Goal: Transaction & Acquisition: Purchase product/service

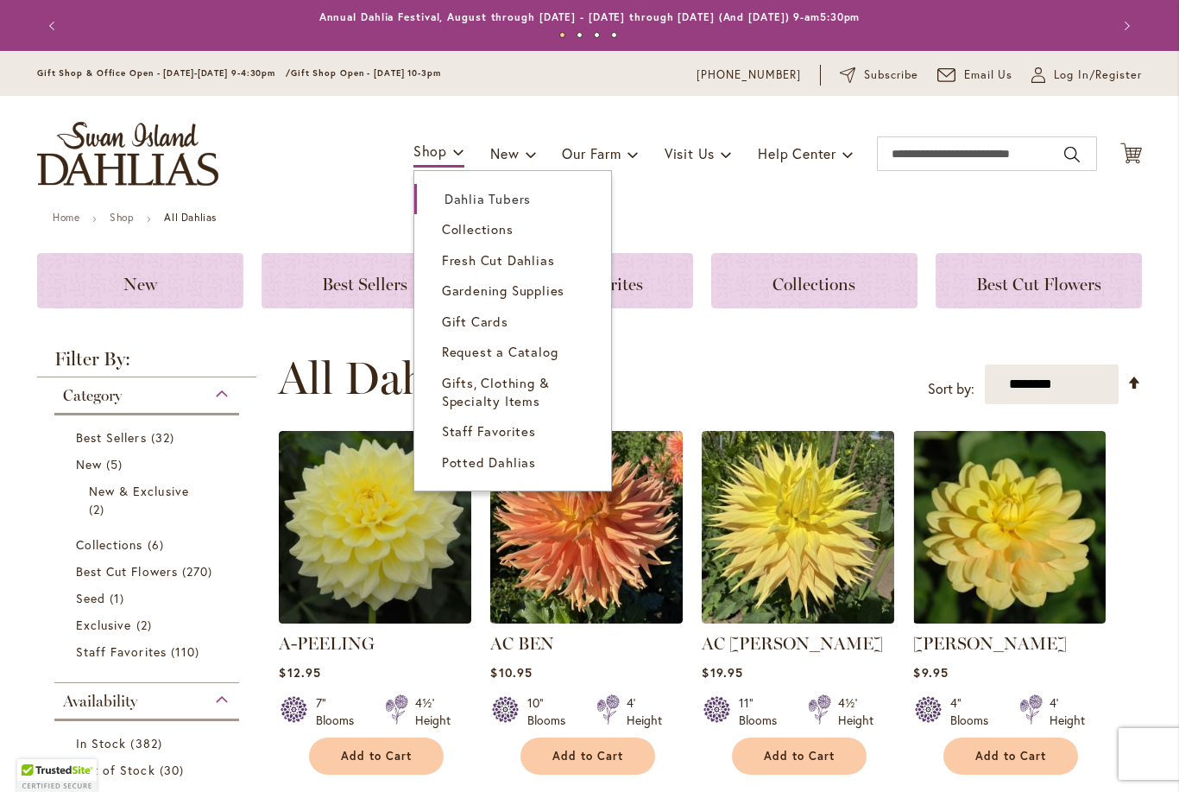
click at [499, 227] on span "Collections" at bounding box center [478, 228] width 72 height 17
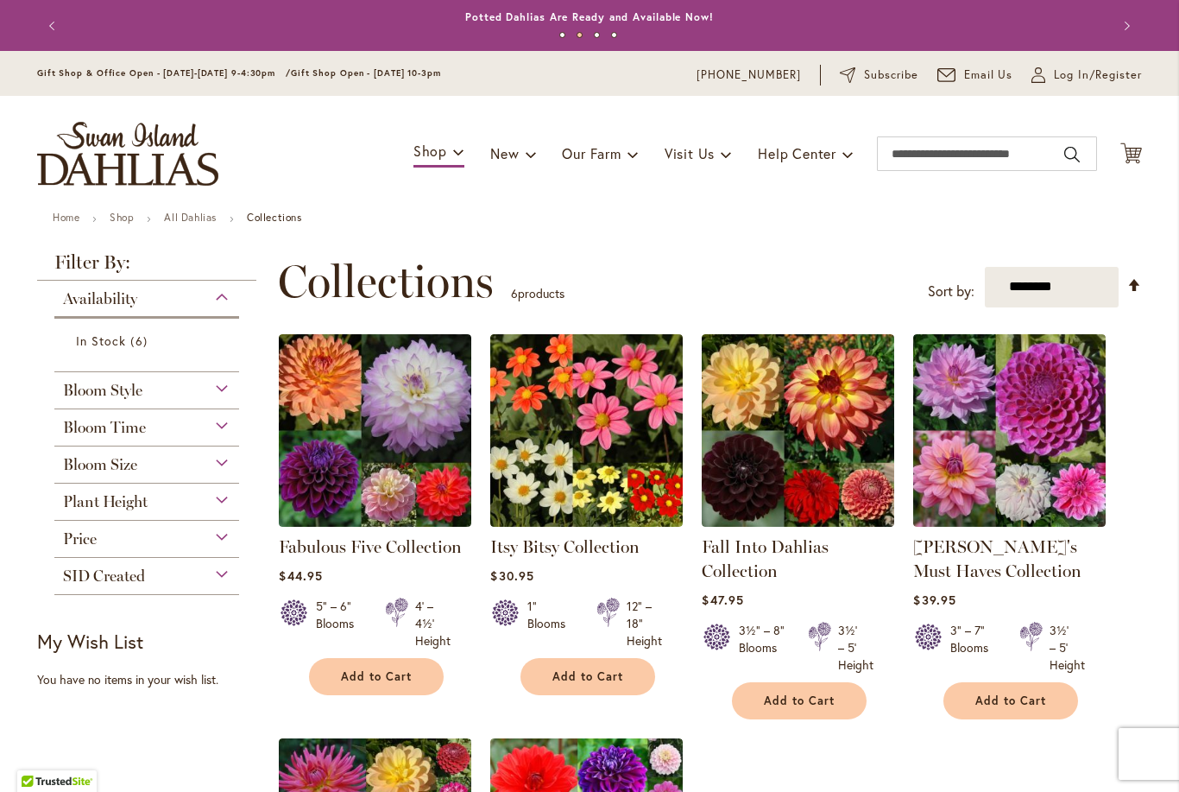
click at [133, 160] on img "store logo" at bounding box center [127, 154] width 181 height 64
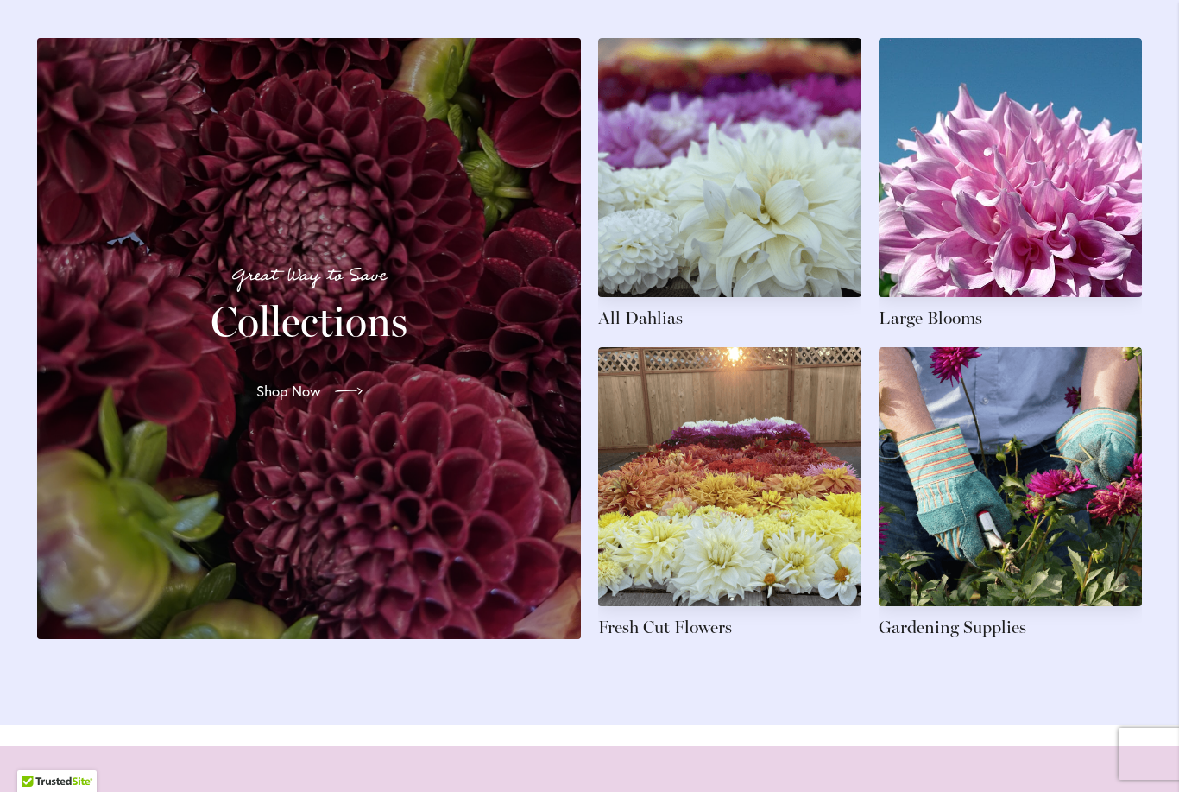
scroll to position [2604, 0]
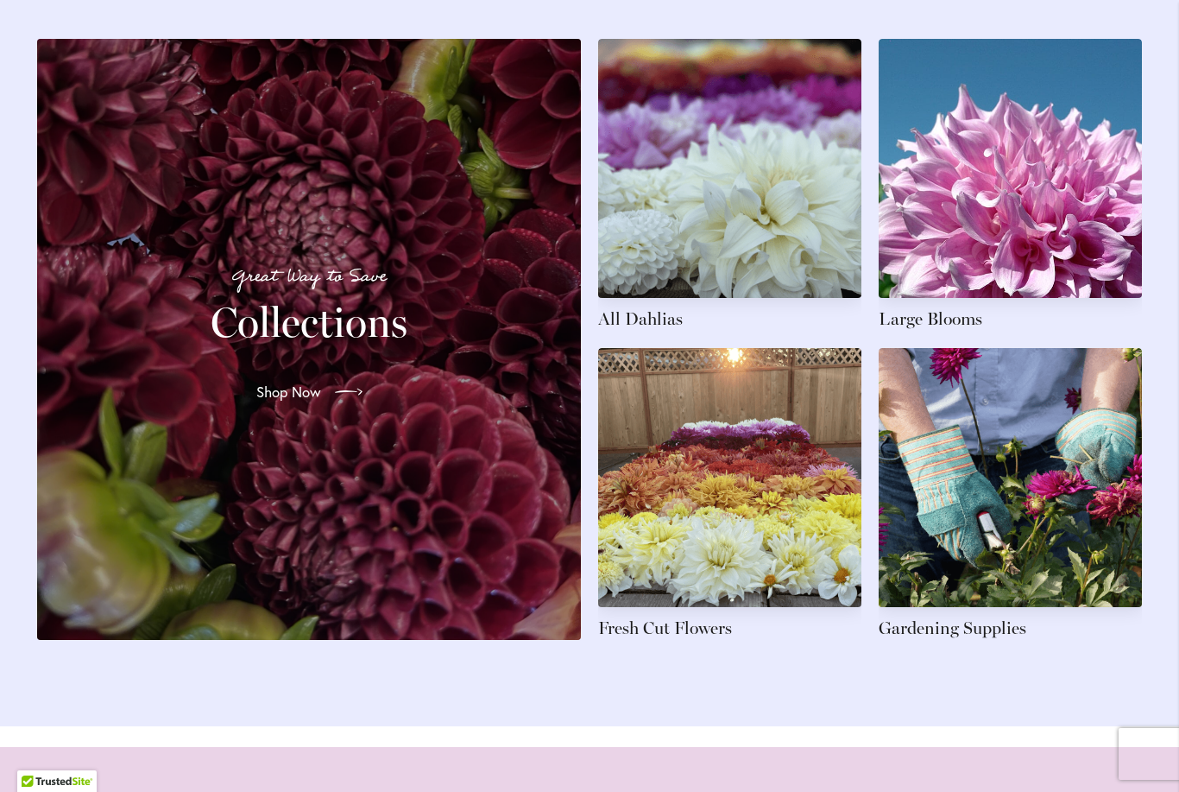
click at [328, 400] on div at bounding box center [345, 392] width 35 height 28
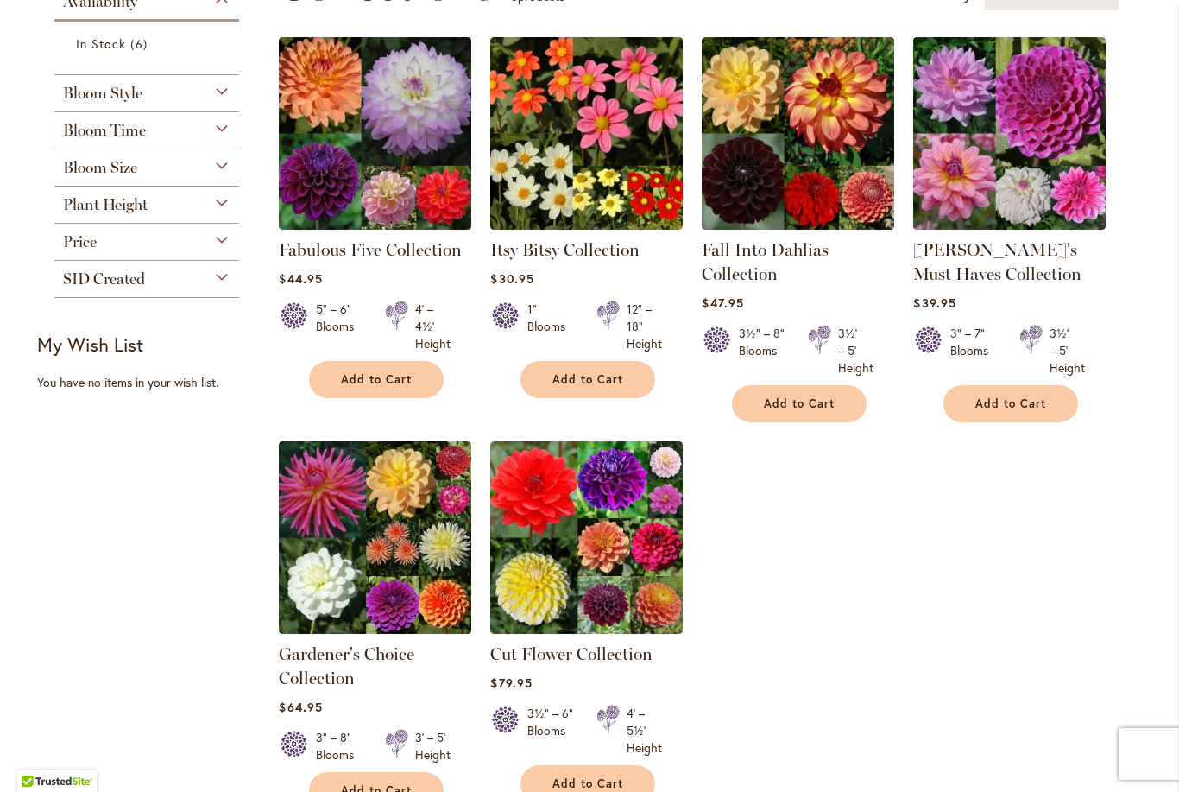
scroll to position [325, 0]
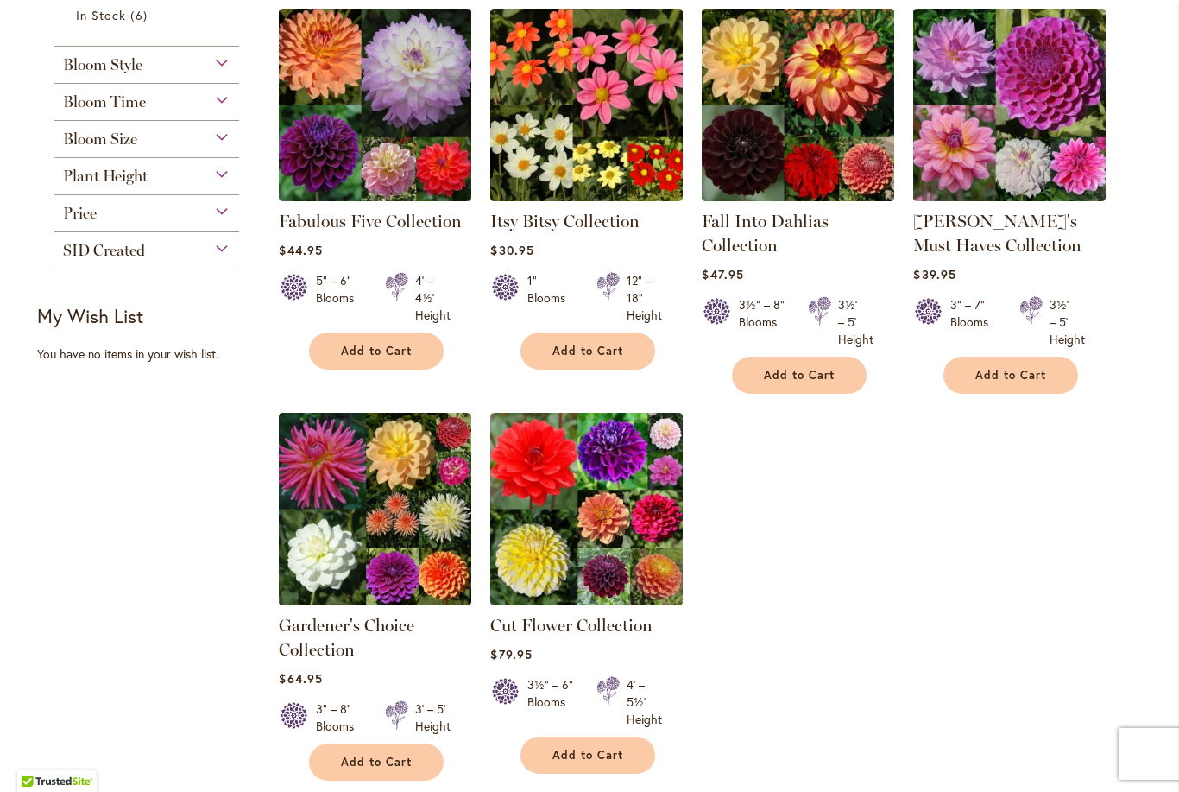
click at [396, 356] on span "Add to Cart" at bounding box center [376, 351] width 71 height 15
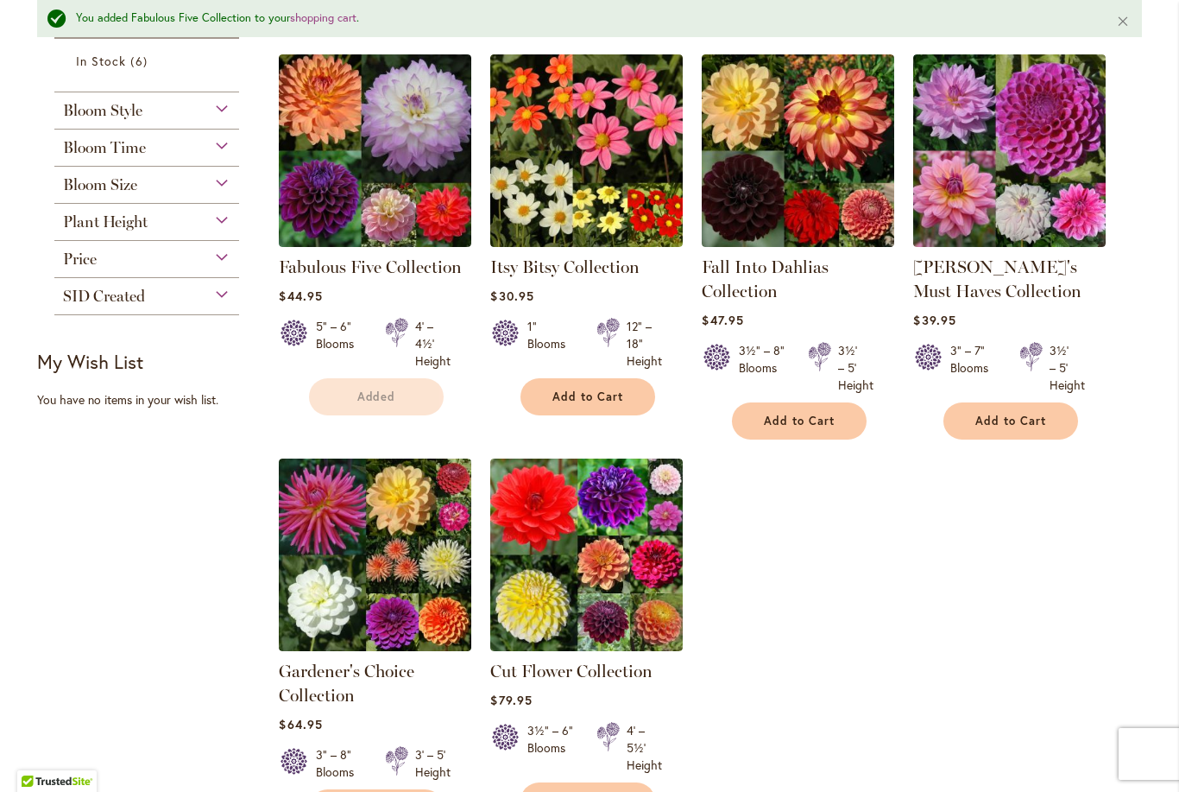
click at [616, 395] on span "Add to Cart" at bounding box center [587, 396] width 71 height 15
click at [826, 424] on span "Add to Cart" at bounding box center [799, 421] width 71 height 15
click at [1038, 431] on button "Add to Cart" at bounding box center [1011, 420] width 135 height 37
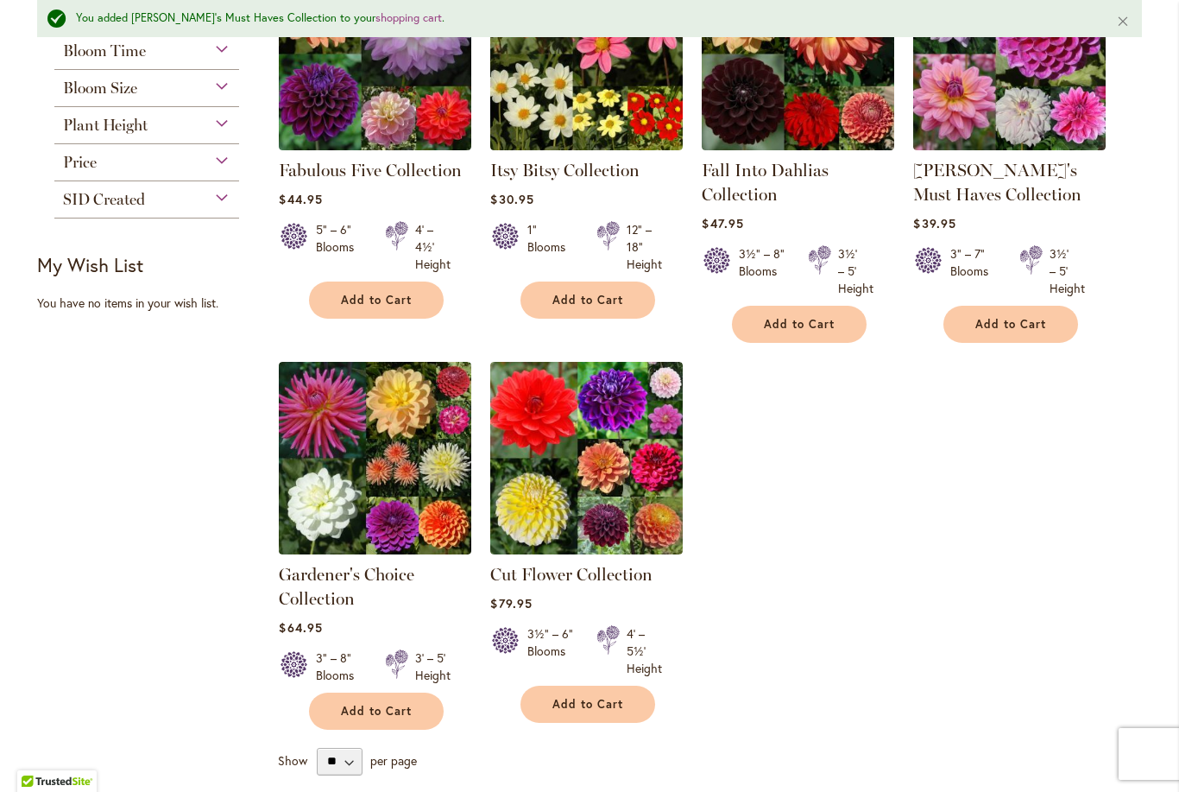
scroll to position [424, 0]
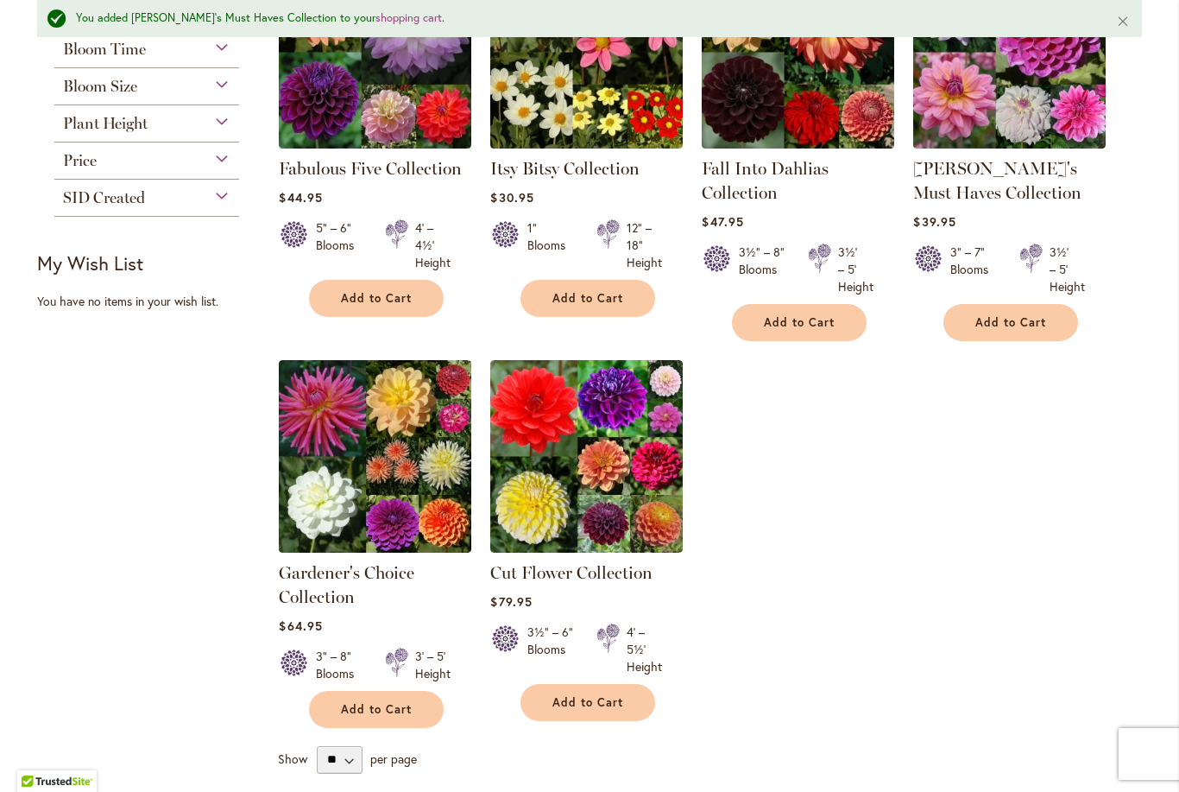
click at [385, 702] on span "Add to Cart" at bounding box center [376, 709] width 71 height 15
click at [605, 695] on span "Add to Cart" at bounding box center [587, 702] width 71 height 15
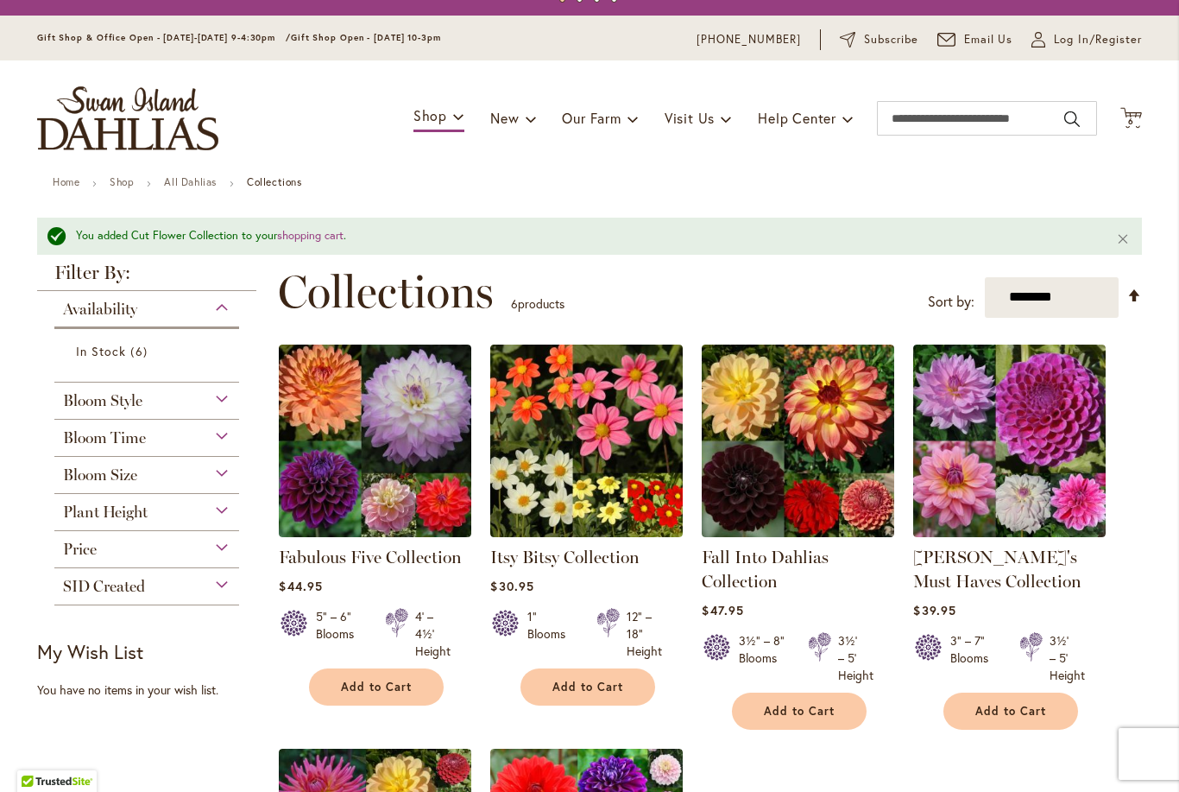
scroll to position [35, 0]
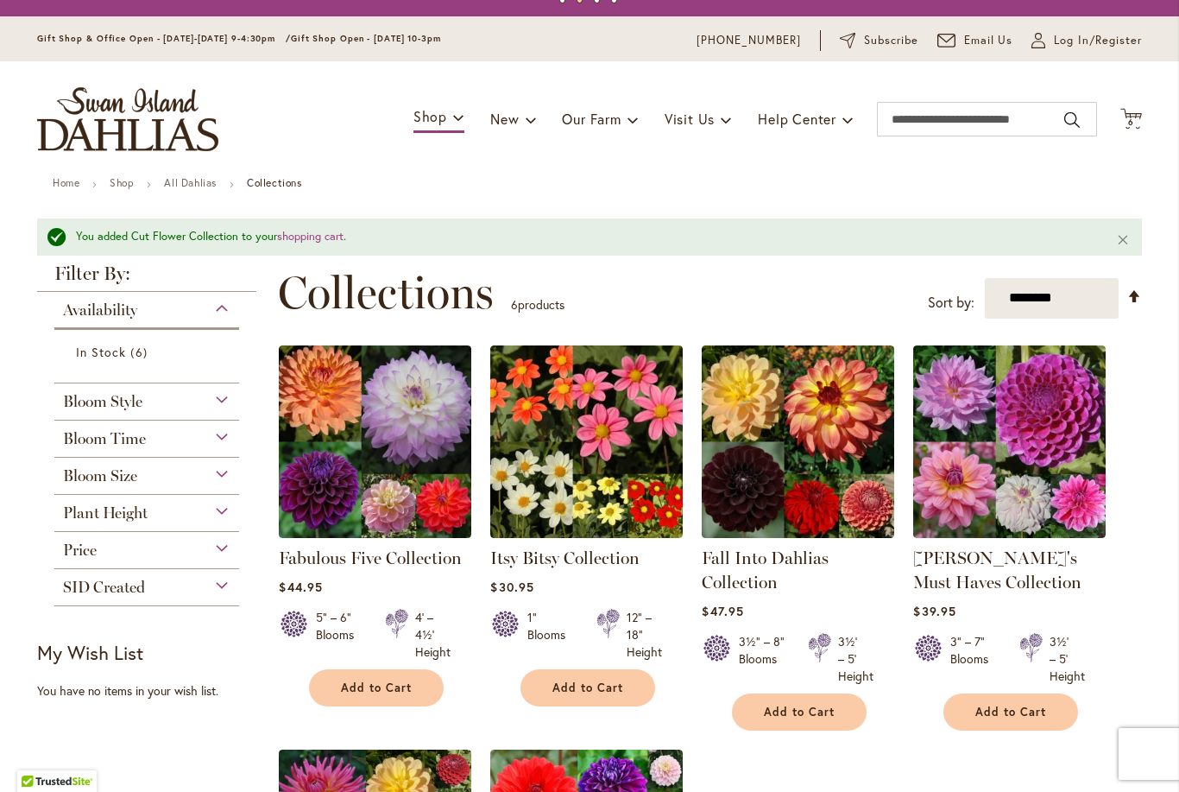
click at [1131, 122] on span "6" at bounding box center [1131, 122] width 6 height 11
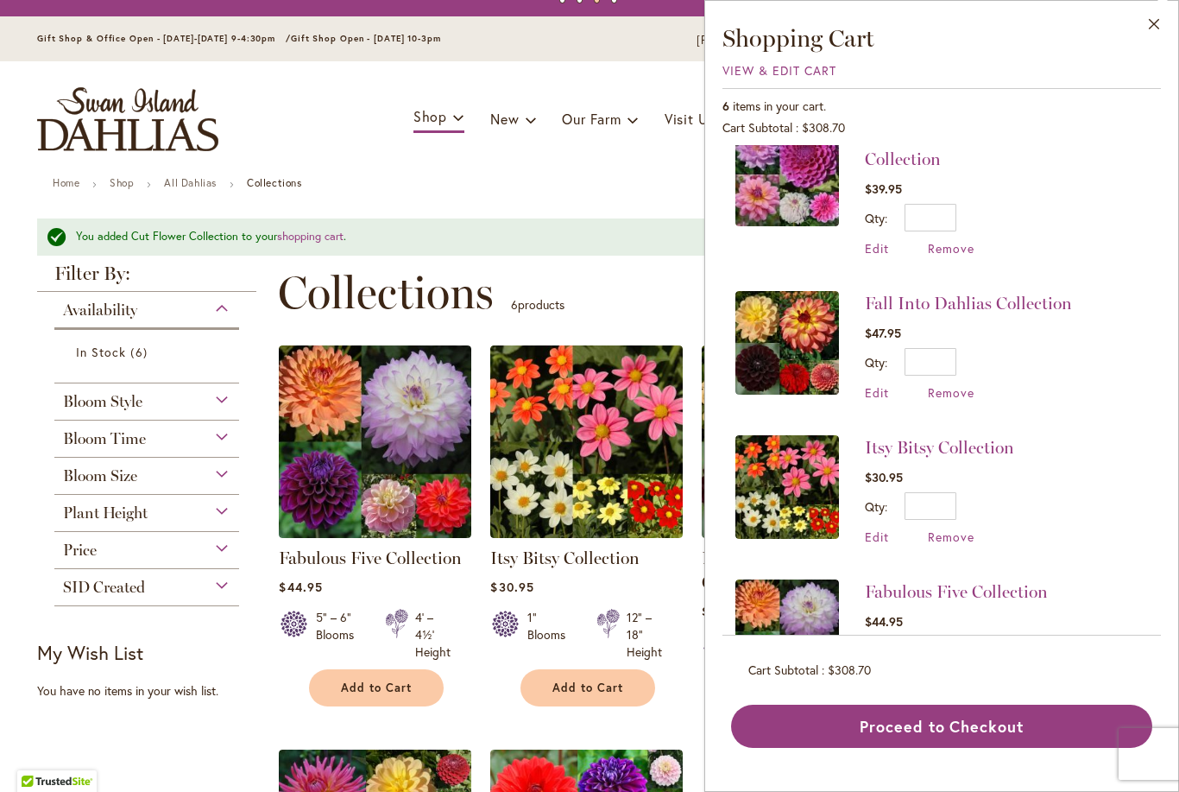
scroll to position [323, 0]
click at [957, 748] on button "Proceed to Checkout" at bounding box center [941, 725] width 421 height 43
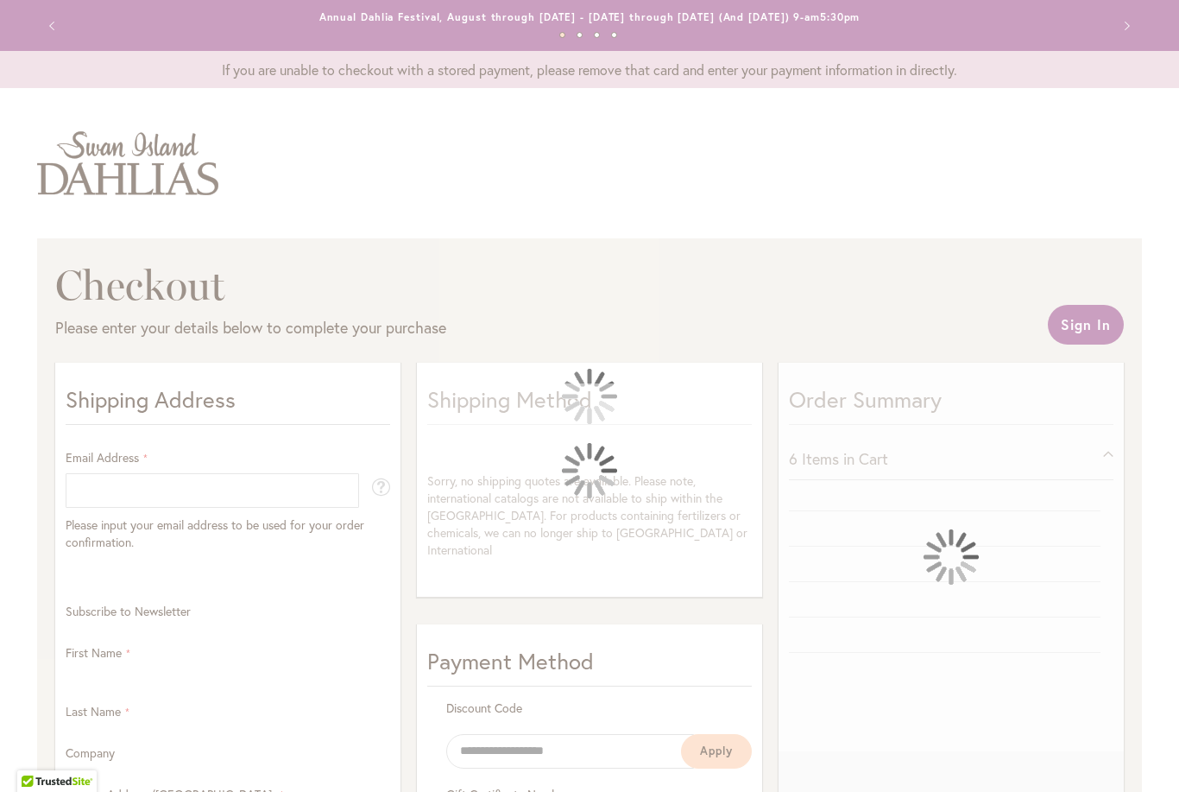
select select "**"
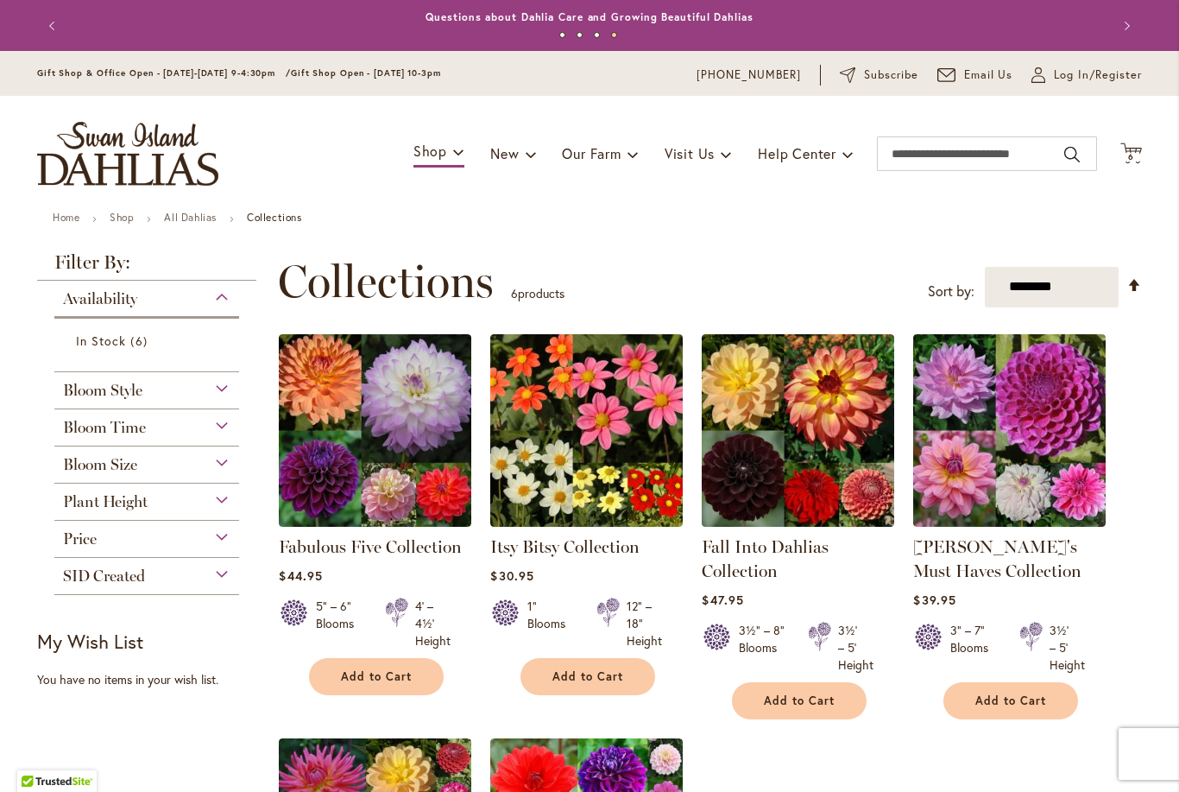
click at [1127, 153] on span "6 6 items" at bounding box center [1131, 157] width 17 height 9
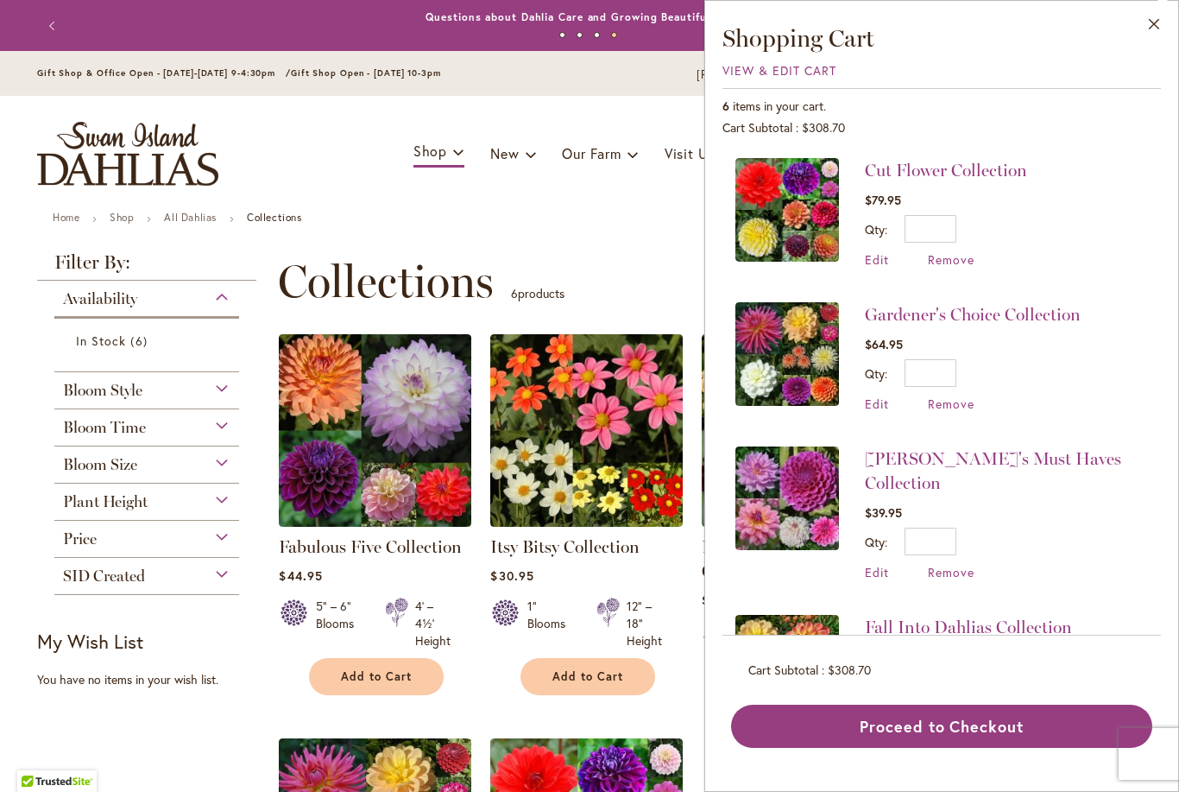
click at [957, 748] on button "Proceed to Checkout" at bounding box center [941, 725] width 421 height 43
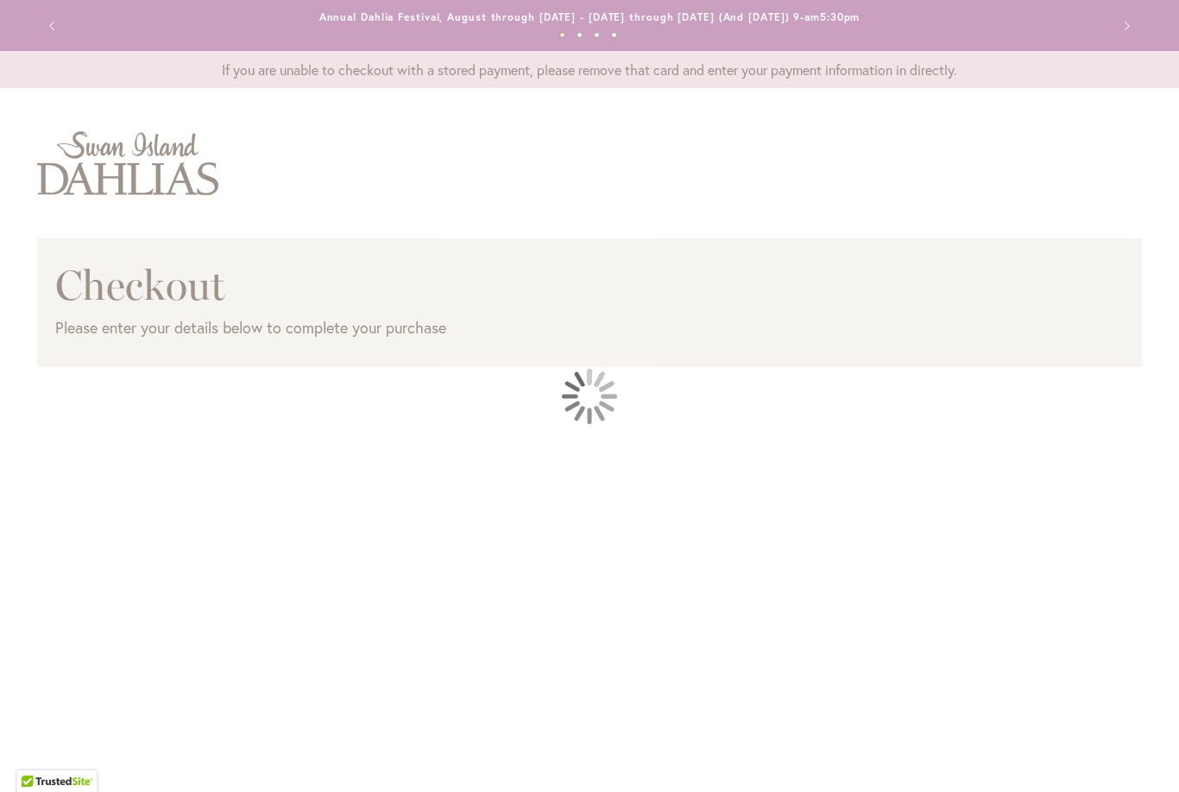
select select "**"
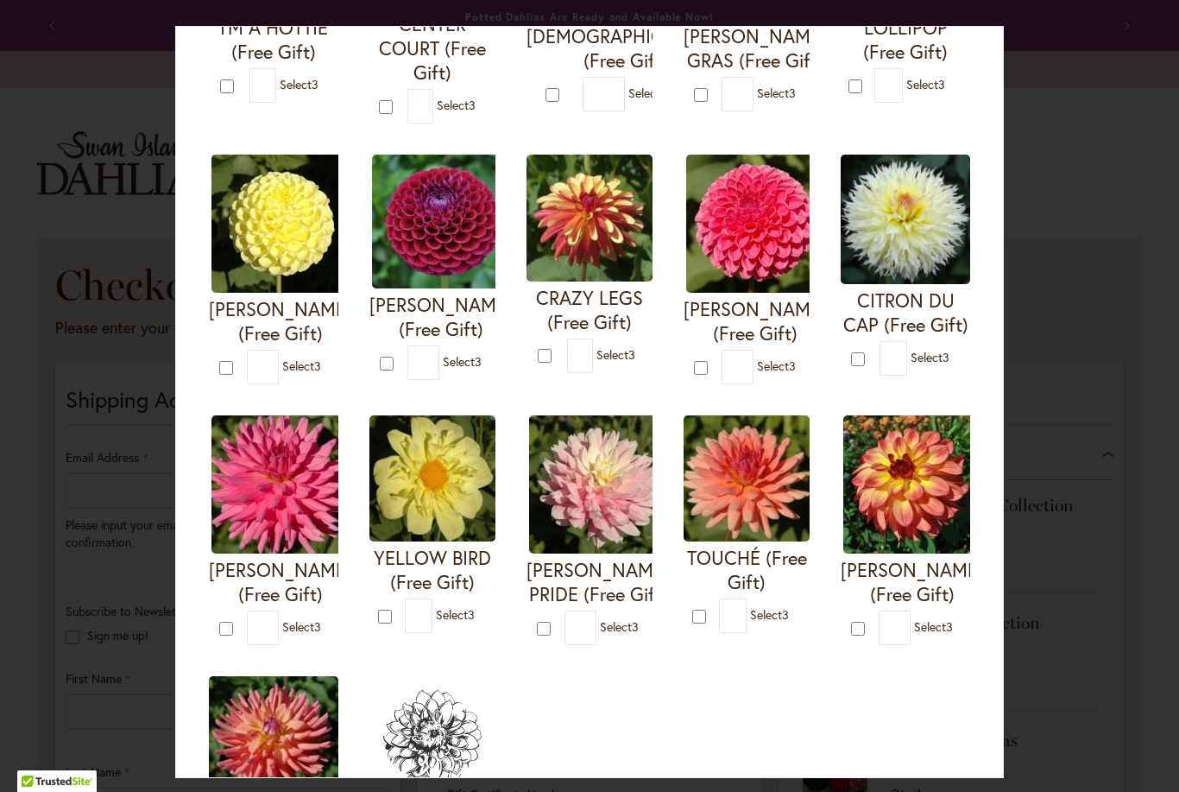
scroll to position [294, 0]
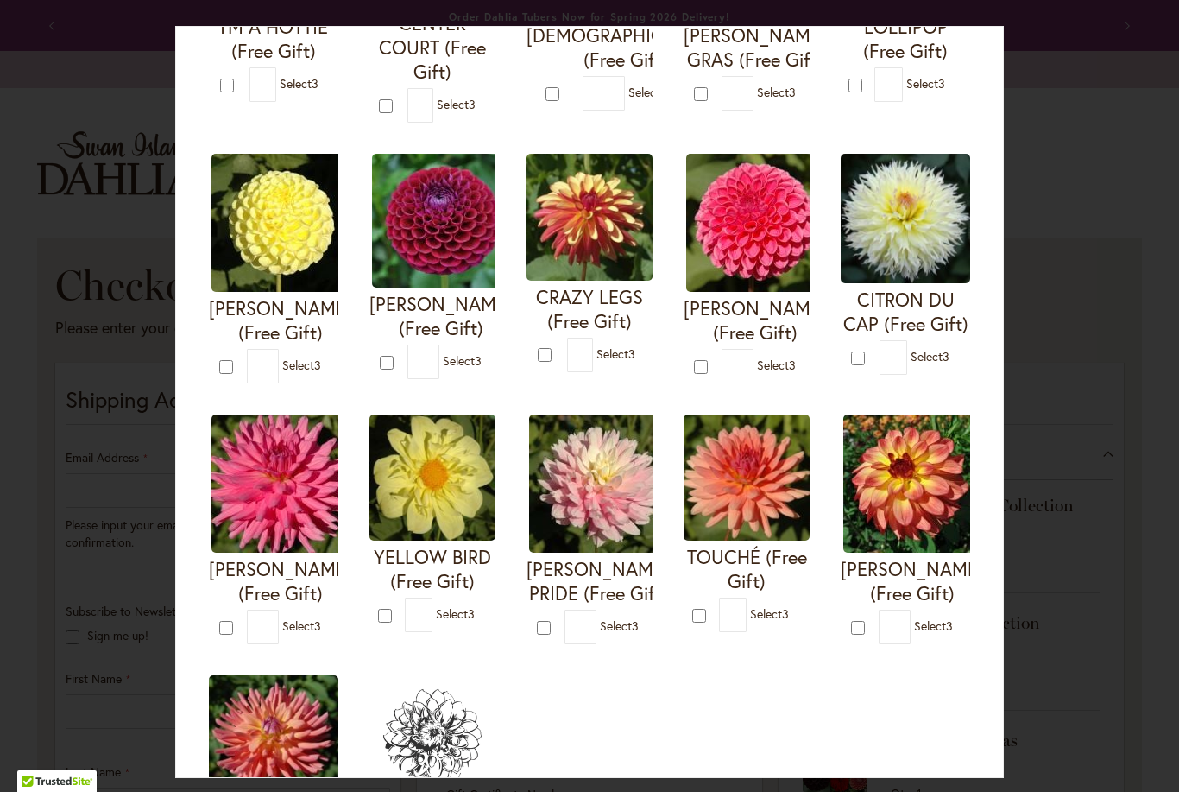
type input "*"
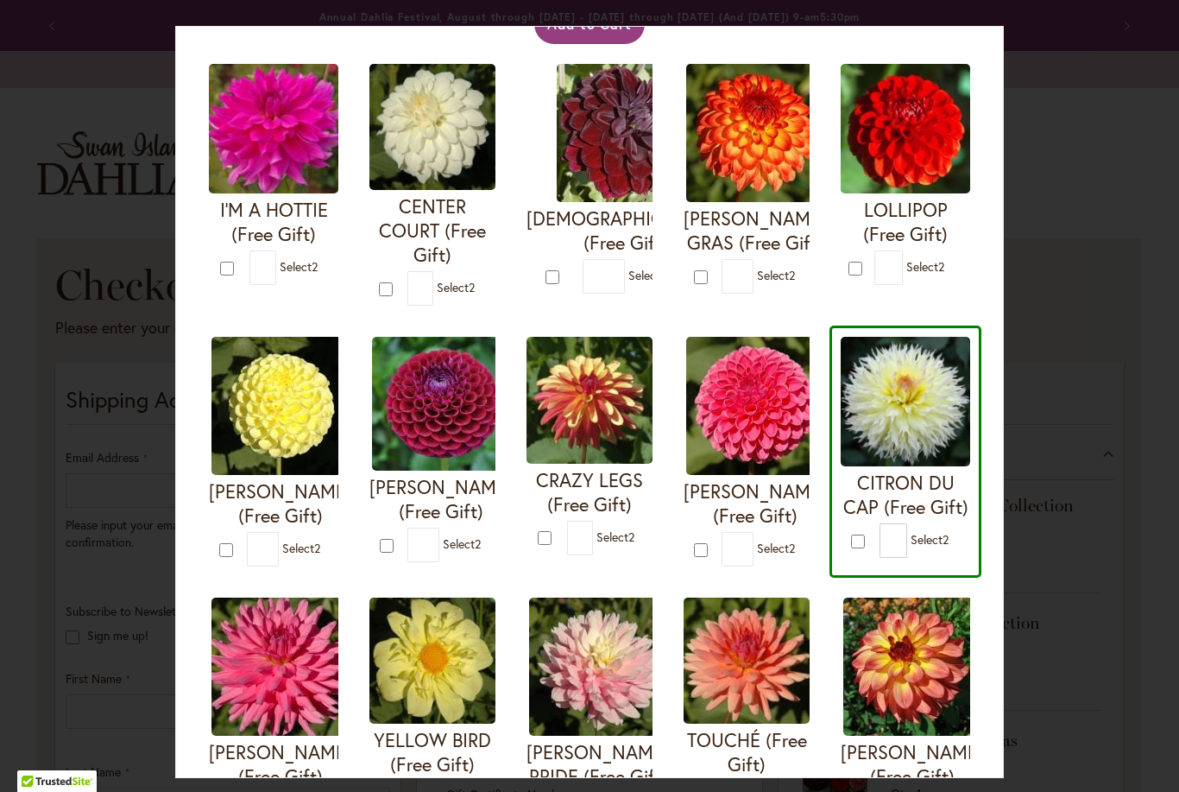
scroll to position [111, 0]
